Goal: Task Accomplishment & Management: Use online tool/utility

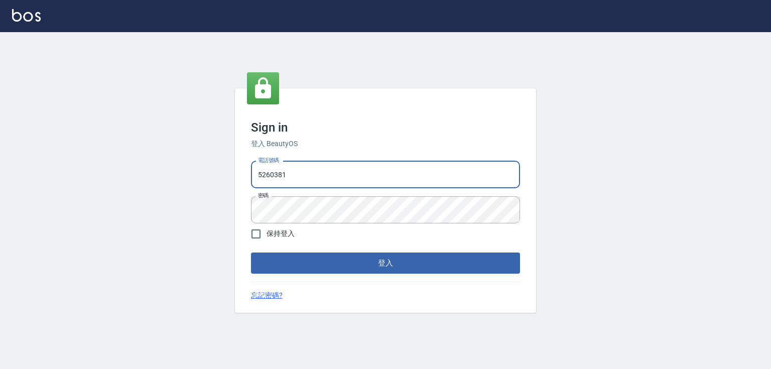
drag, startPoint x: 275, startPoint y: 178, endPoint x: 247, endPoint y: 178, distance: 28.1
click at [247, 178] on div "電話號碼 [PHONE_NUMBER] 電話號碼 密碼 密碼" at bounding box center [385, 192] width 277 height 70
type input "0989970105"
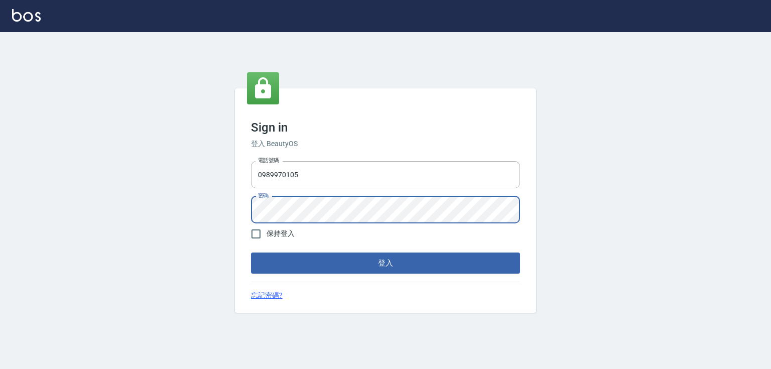
click at [251, 252] on button "登入" at bounding box center [385, 262] width 269 height 21
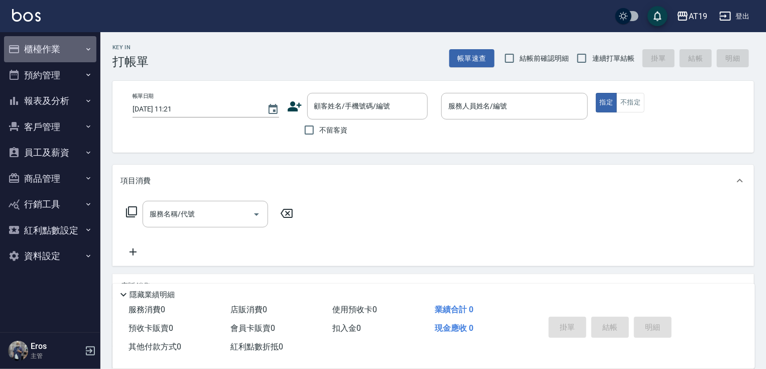
click at [46, 42] on button "櫃檯作業" at bounding box center [50, 49] width 92 height 26
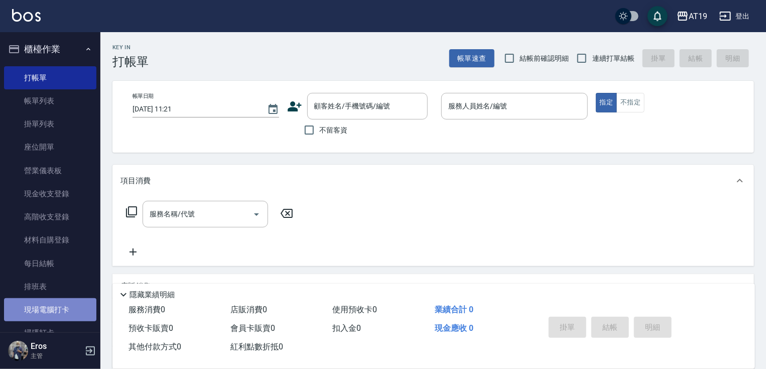
click at [62, 306] on link "現場電腦打卡" at bounding box center [50, 309] width 92 height 23
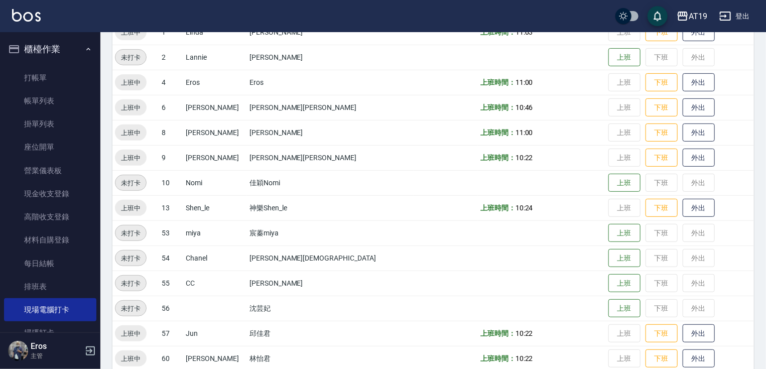
scroll to position [157, 0]
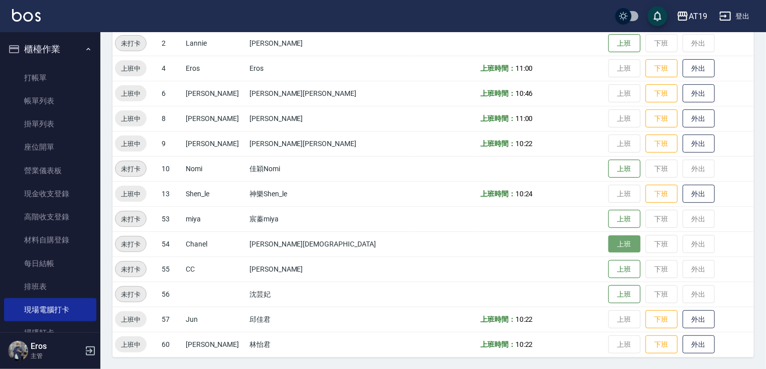
click at [608, 248] on button "上班" at bounding box center [624, 244] width 32 height 18
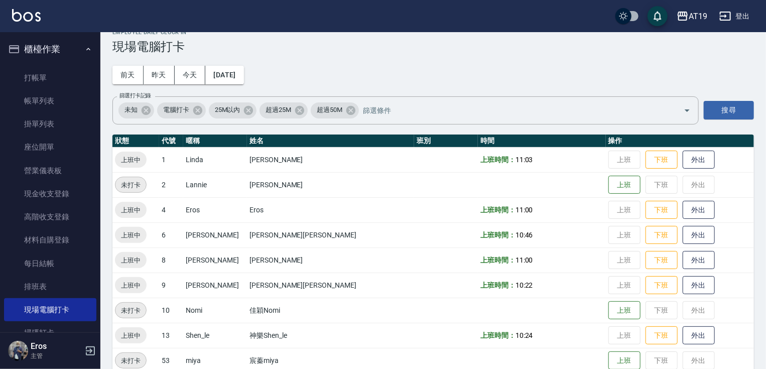
scroll to position [0, 0]
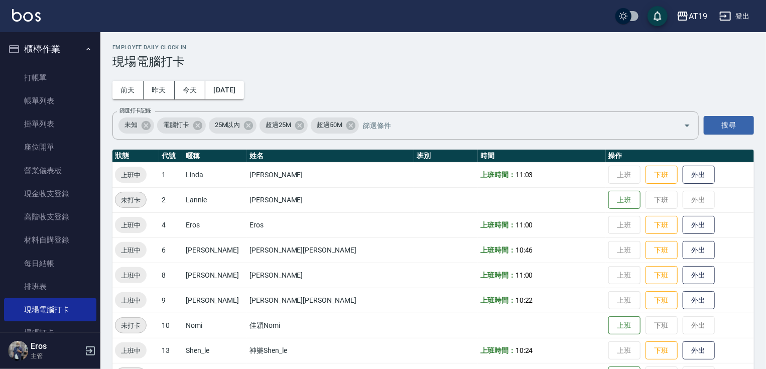
click at [558, 39] on div "Employee Daily Clock In 現場電腦打卡 [DATE] [DATE] [DATE] [DATE] 篩選打卡記錄 未知 電腦打卡 25M以內…" at bounding box center [432, 279] width 665 height 494
